Goal: Navigation & Orientation: Find specific page/section

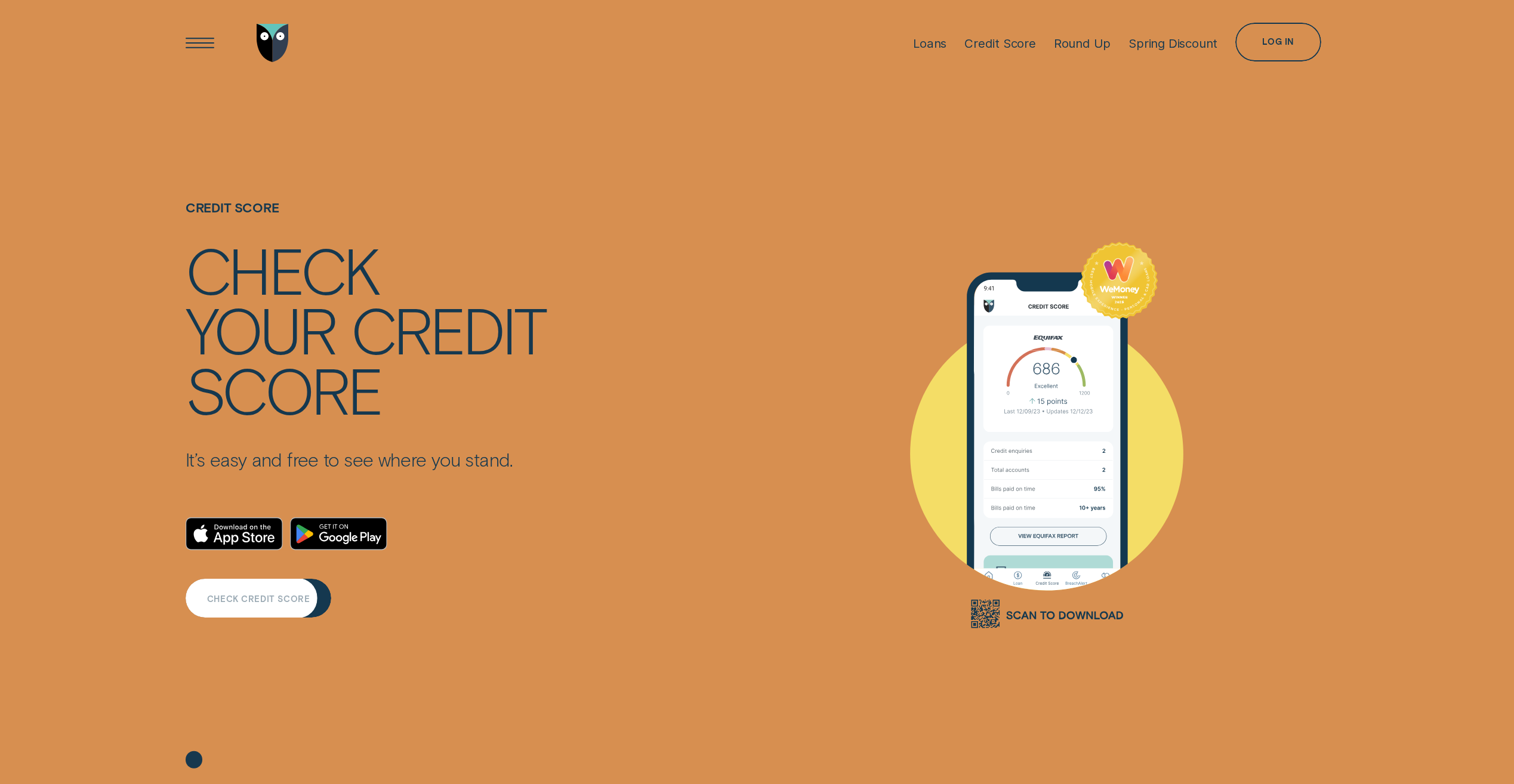
click at [282, 603] on div "CHECK CREDIT SCORE" at bounding box center [258, 598] width 146 height 38
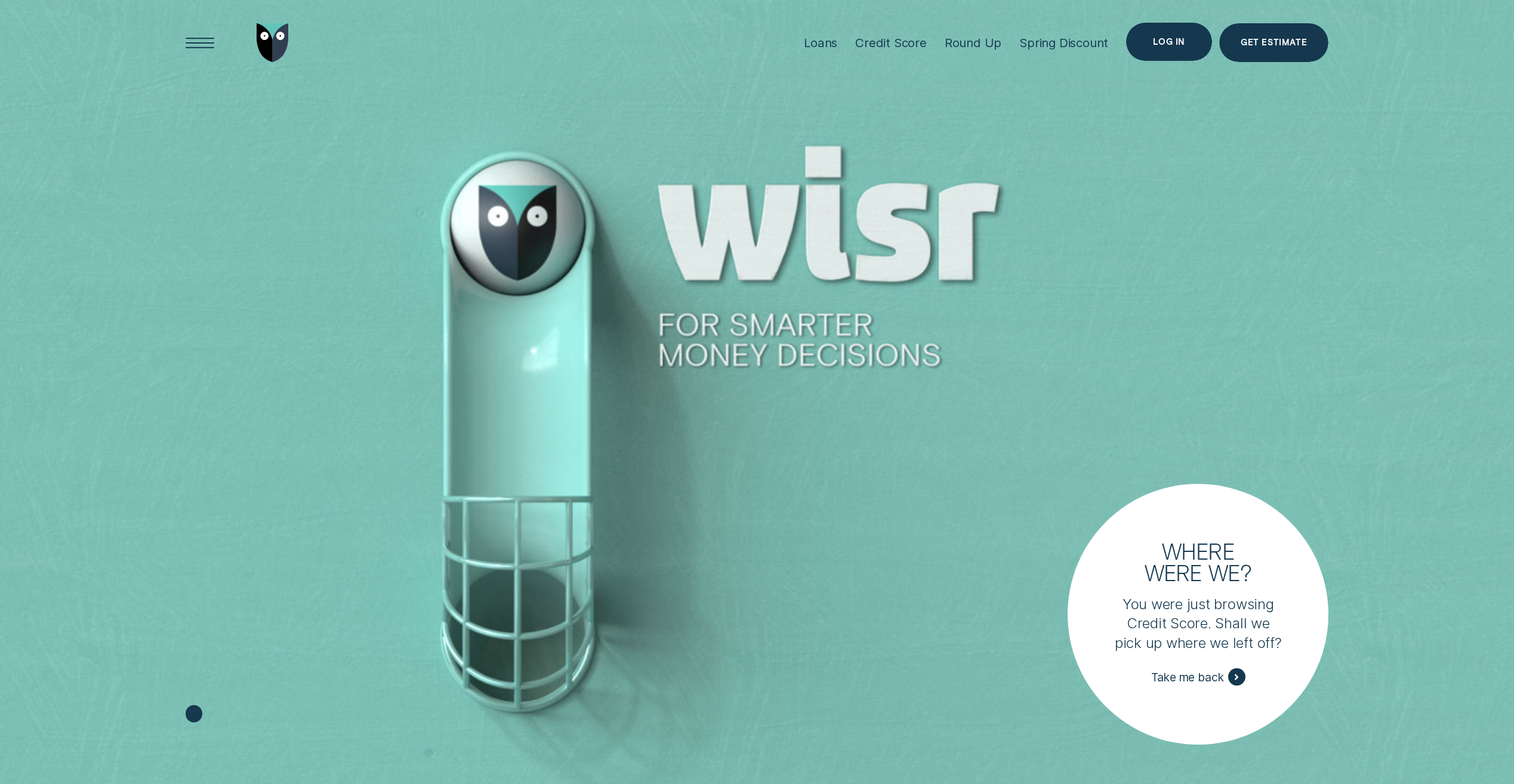
click at [1169, 50] on div "Log in" at bounding box center [1169, 42] width 86 height 38
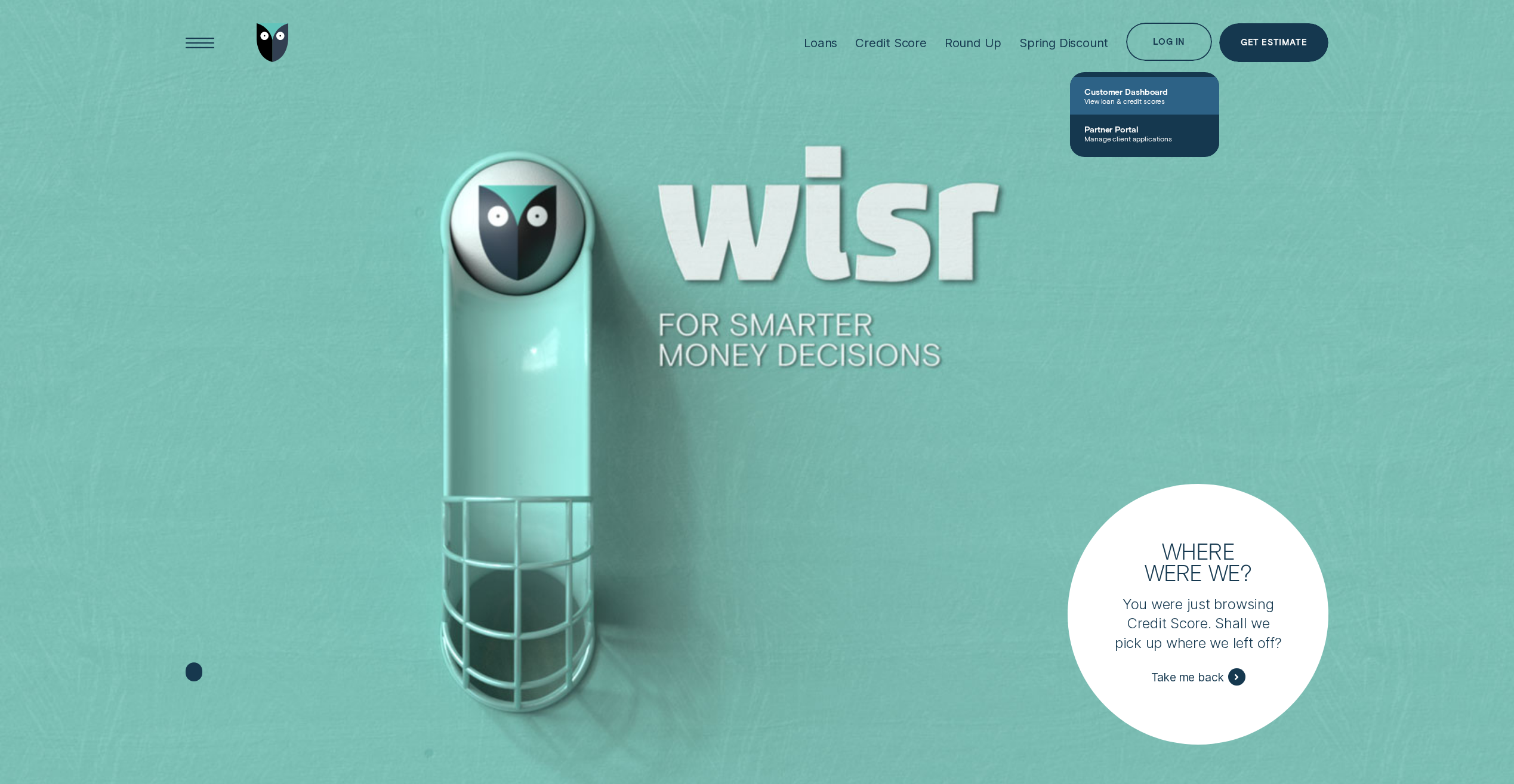
click at [1122, 99] on span "View loan & credit scores" at bounding box center [1144, 101] width 120 height 8
